Goal: Find specific page/section: Find specific page/section

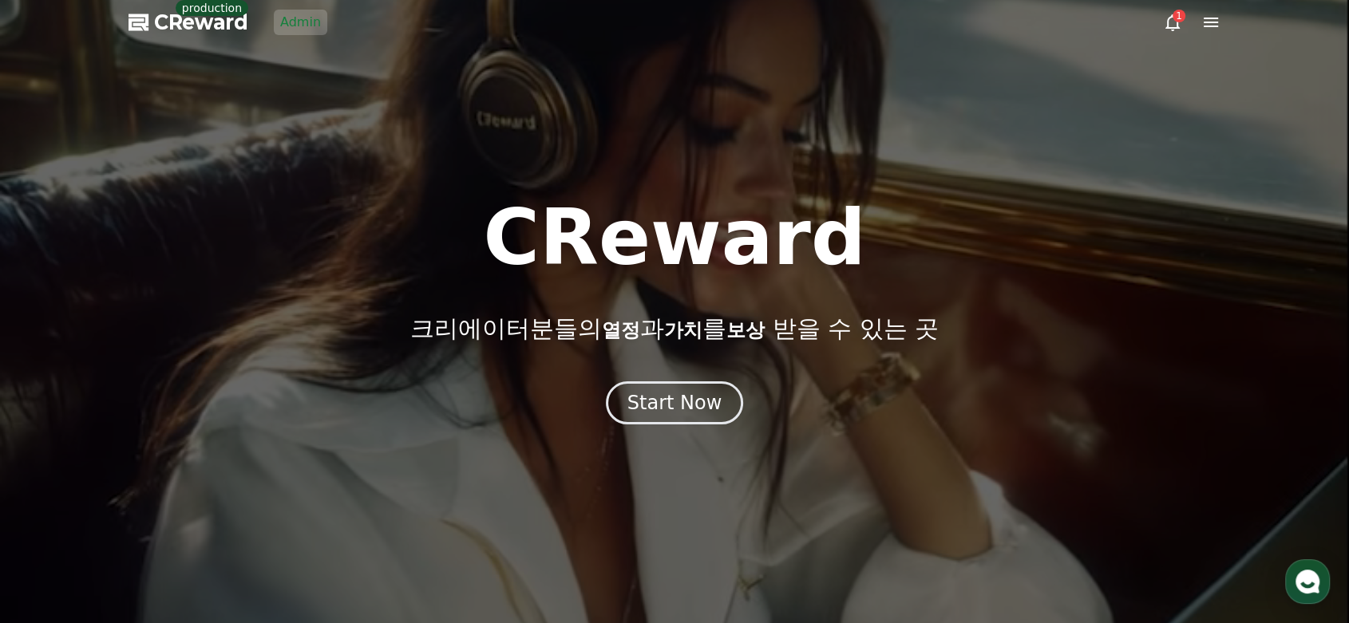
click at [302, 26] on link "Admin" at bounding box center [300, 23] width 53 height 26
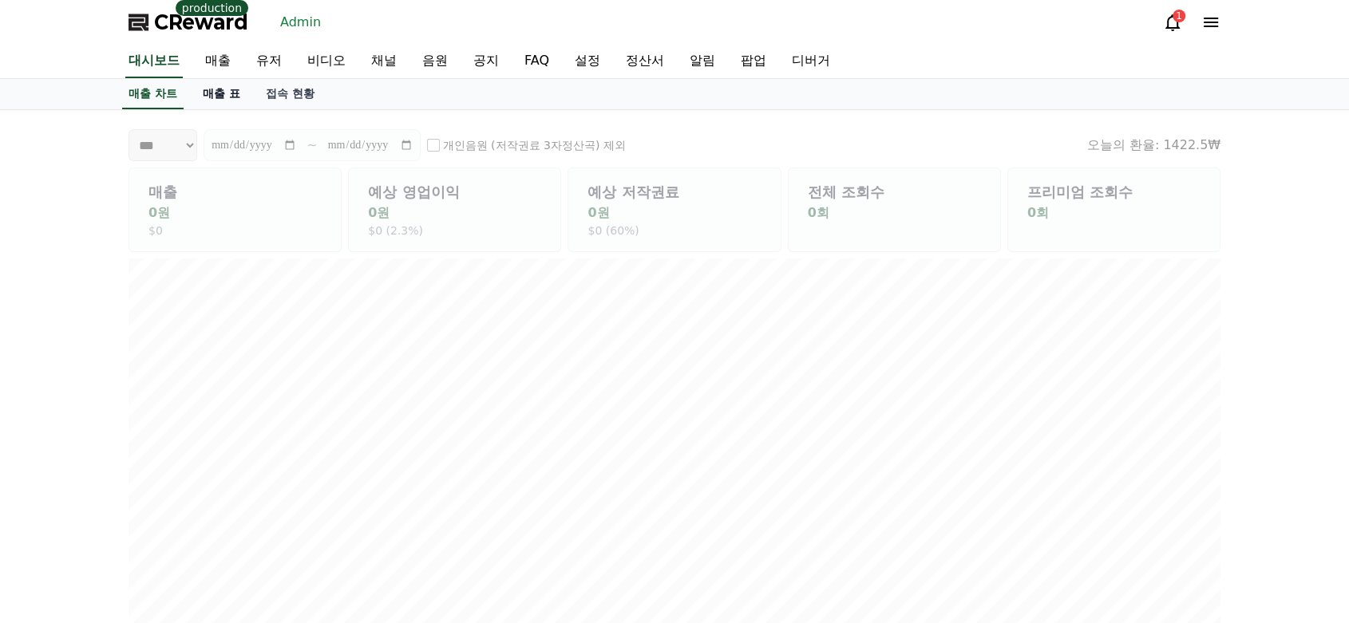
click at [223, 89] on link "매출 표" at bounding box center [221, 94] width 63 height 30
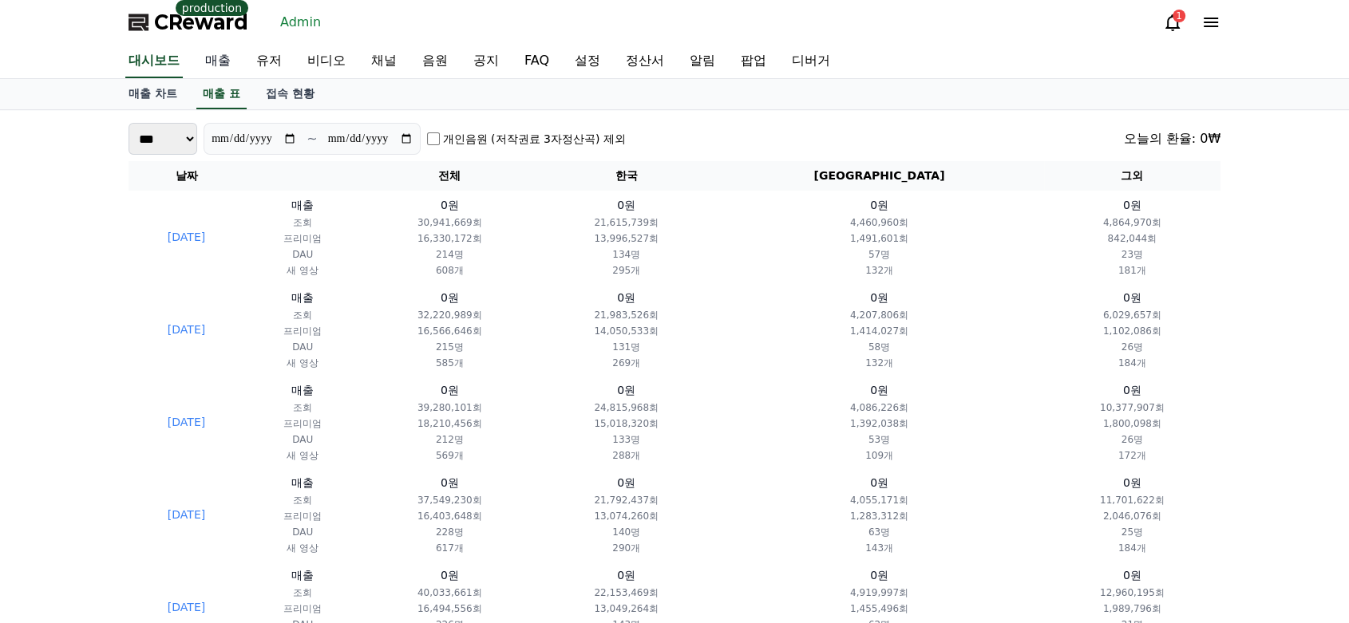
click at [223, 56] on link "매출" at bounding box center [217, 62] width 51 height 34
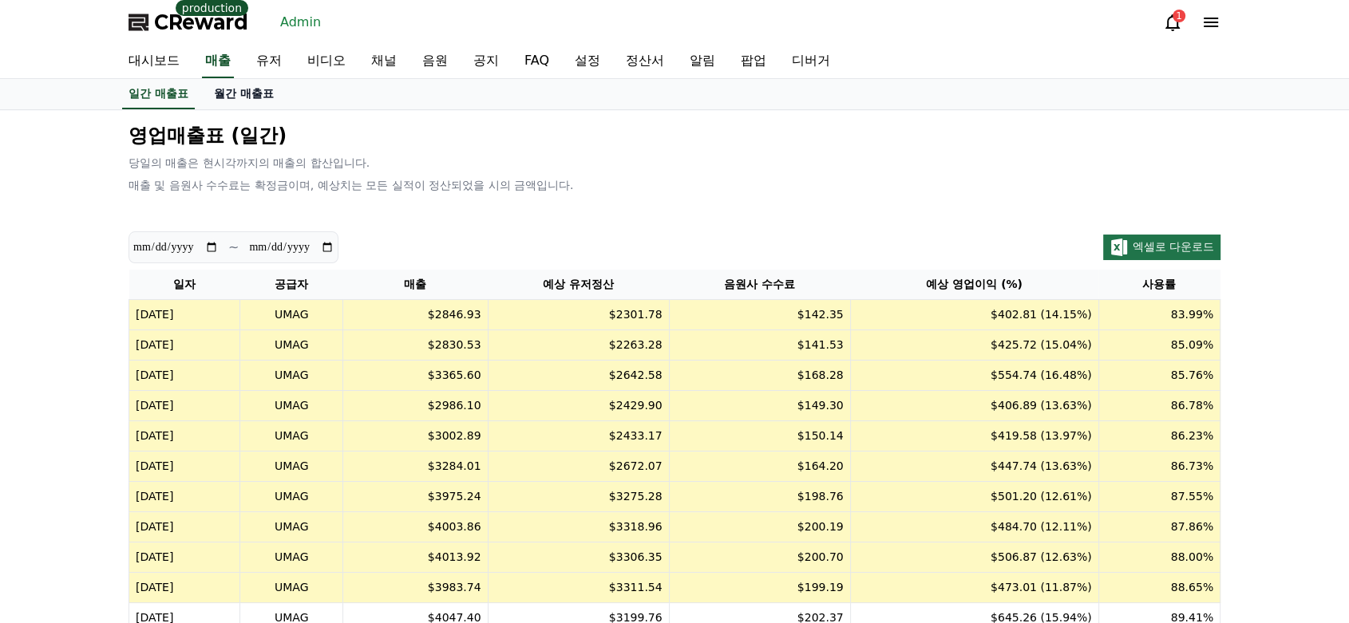
click at [231, 94] on link "월간 매출표" at bounding box center [243, 94] width 85 height 30
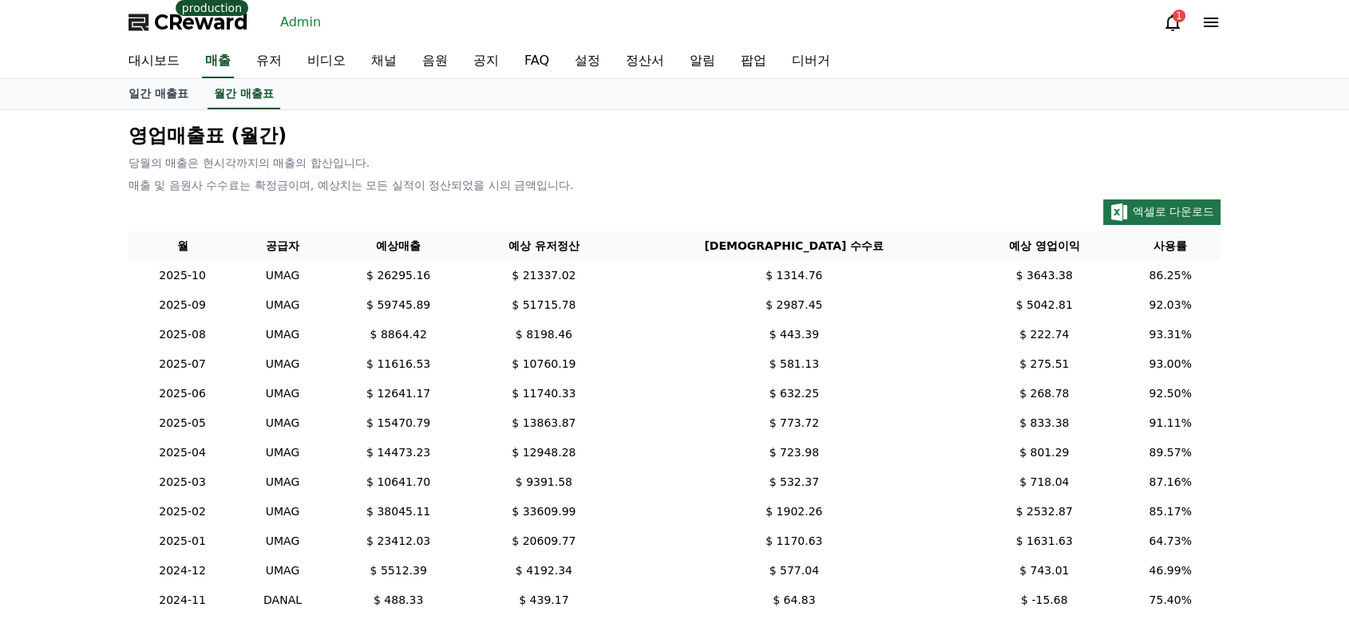
click at [611, 168] on p "당월의 매출은 현시각까지의 매출의 합산입니다." at bounding box center [674, 163] width 1092 height 16
click at [166, 65] on link "대시보드" at bounding box center [154, 62] width 77 height 34
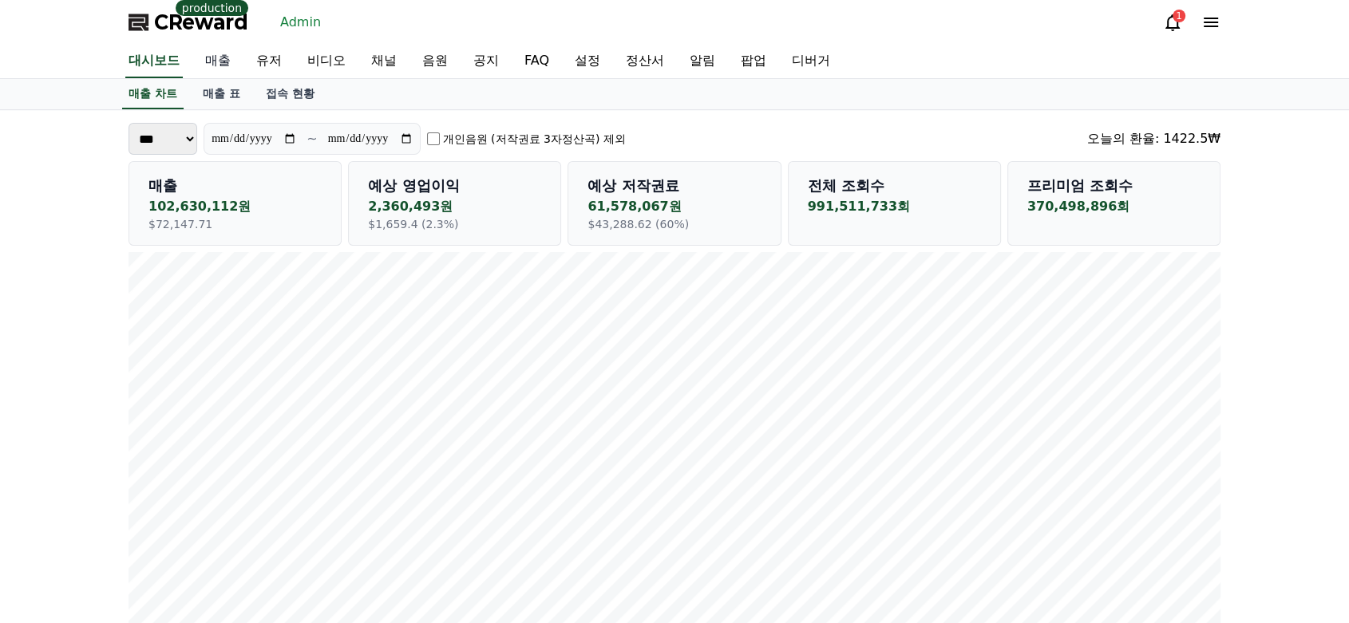
click at [222, 67] on link "매출" at bounding box center [217, 62] width 51 height 34
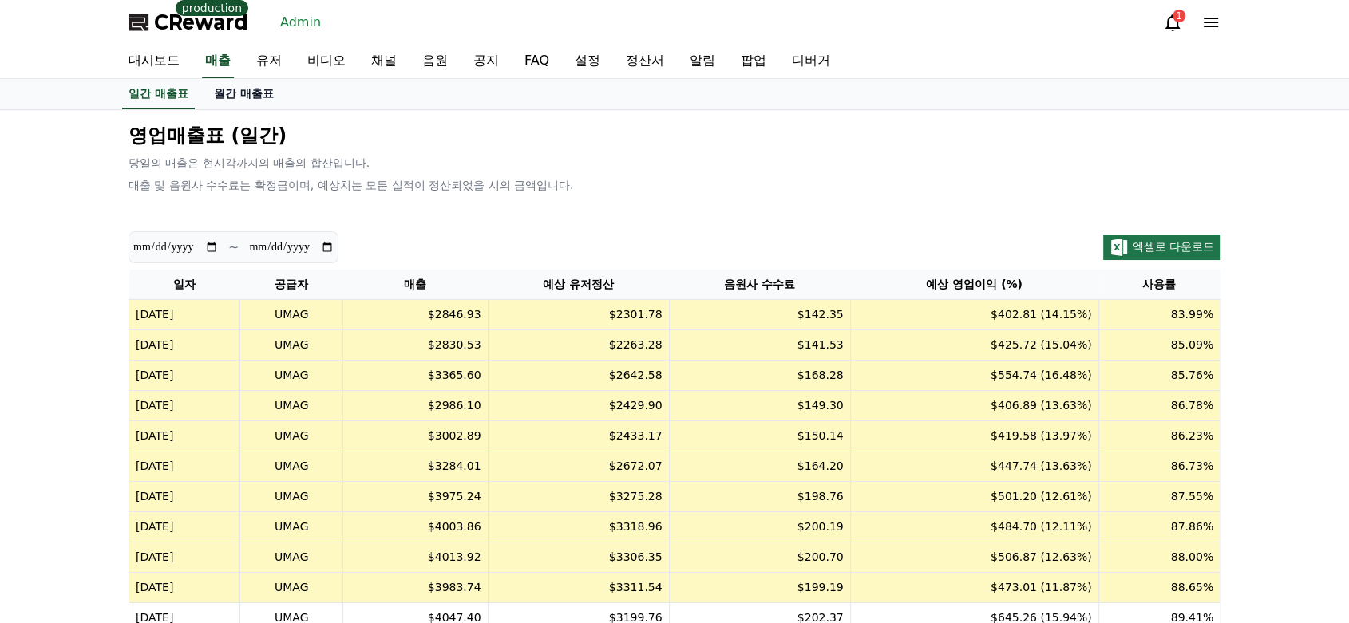
click at [237, 93] on link "월간 매출표" at bounding box center [243, 94] width 85 height 30
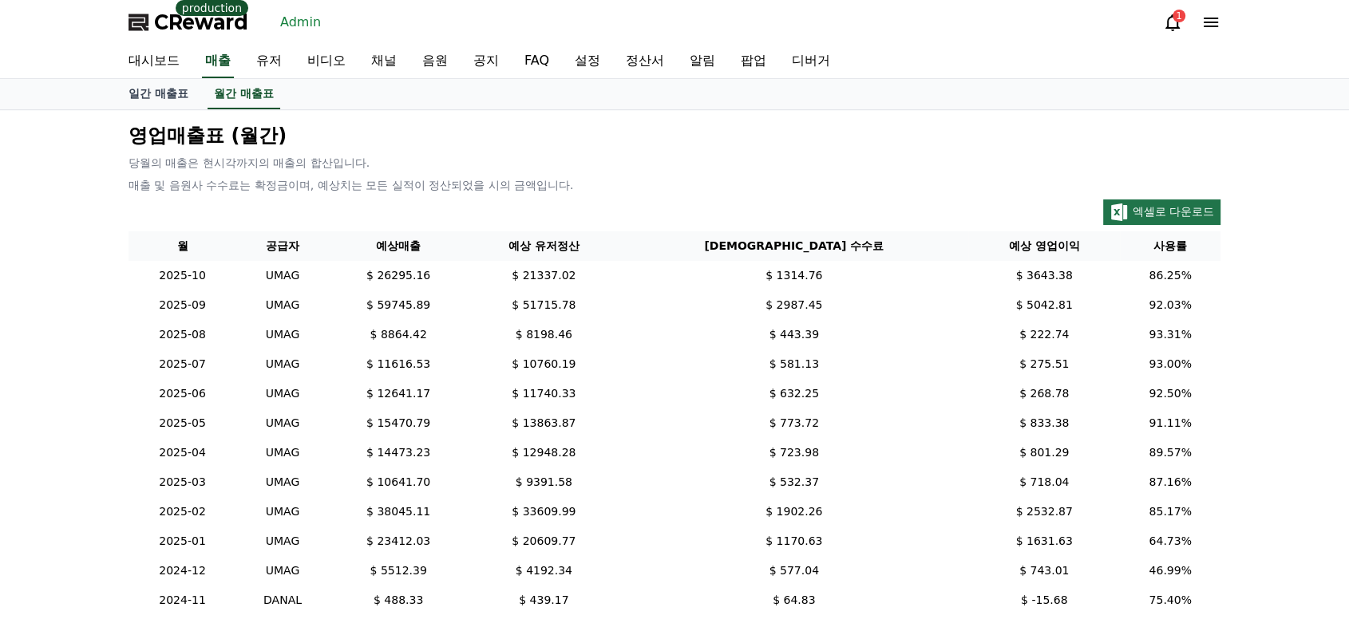
click at [456, 148] on div "영업매출표 (월간) 당월의 매출은 현시각까지의 매출의 합산입니다. 매출 및 음원사 수수료는 확정금이며, 예상치는 모든 실적이 정산되었을 시의 …" at bounding box center [674, 369] width 1105 height 505
click at [753, 197] on div "영업매출표 (월간) 당월의 매출은 현시각까지의 매출의 합산입니다. 매출 및 음원사 수수료는 확정금이며, 예상치는 모든 실적이 정산되었을 시의 …" at bounding box center [674, 369] width 1105 height 505
click at [267, 69] on link "유저" at bounding box center [268, 62] width 51 height 34
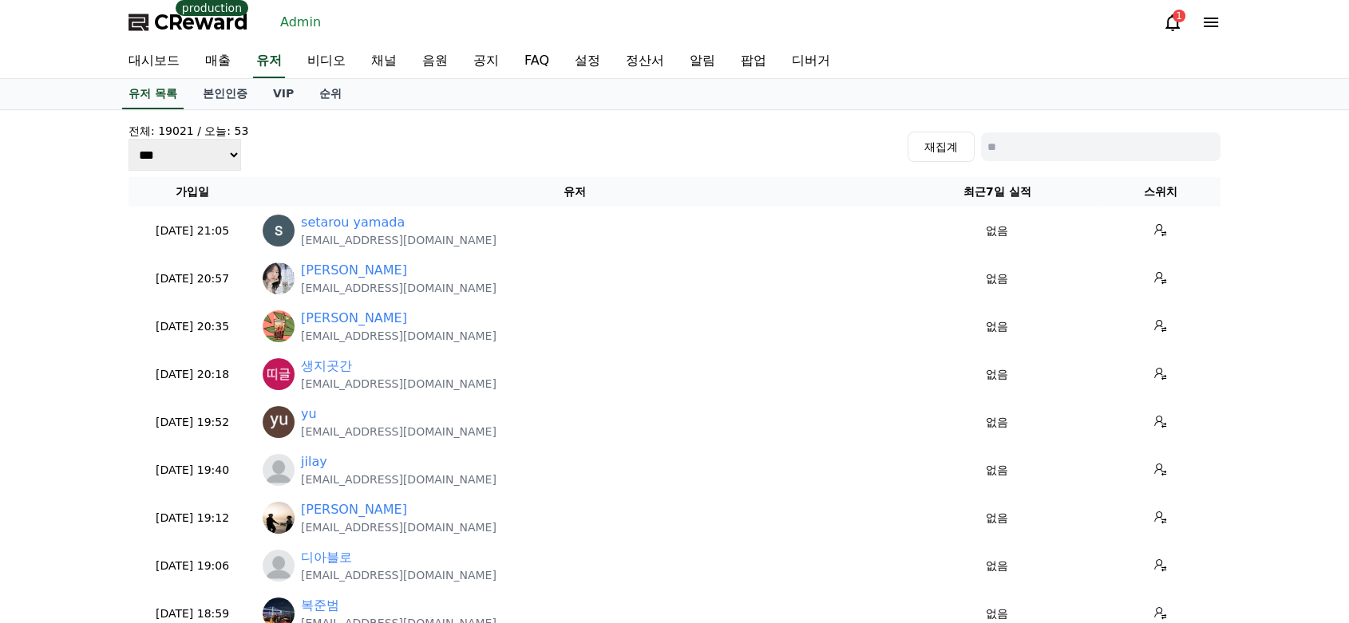
drag, startPoint x: 1029, startPoint y: 159, endPoint x: 1046, endPoint y: 147, distance: 21.3
click at [1030, 159] on input at bounding box center [1100, 146] width 239 height 29
type input "***"
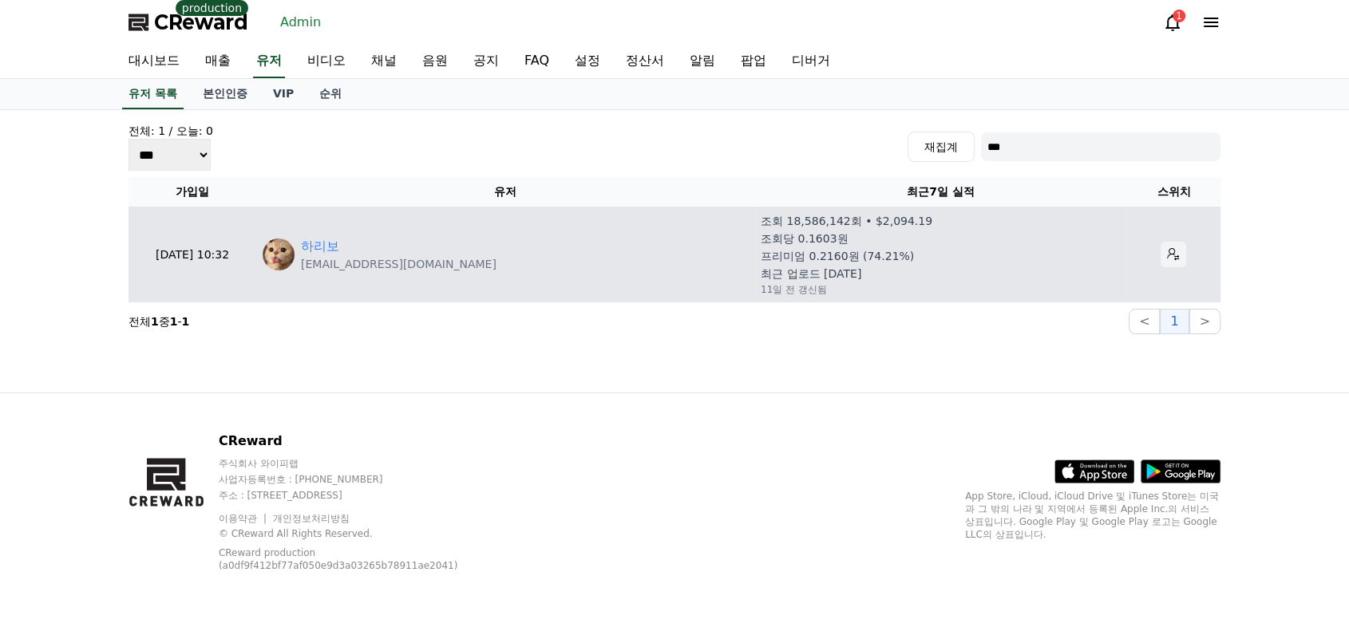
click at [1167, 255] on icon at bounding box center [1173, 254] width 12 height 12
